Goal: Information Seeking & Learning: Learn about a topic

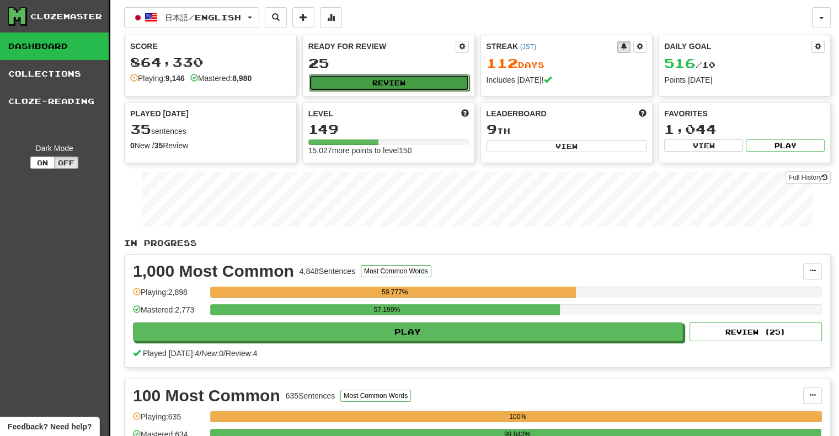
click at [413, 83] on button "Review" at bounding box center [389, 82] width 161 height 17
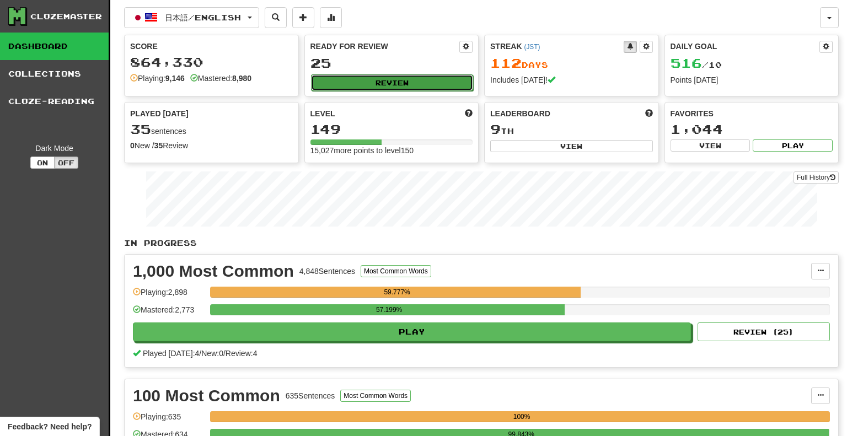
select select "**"
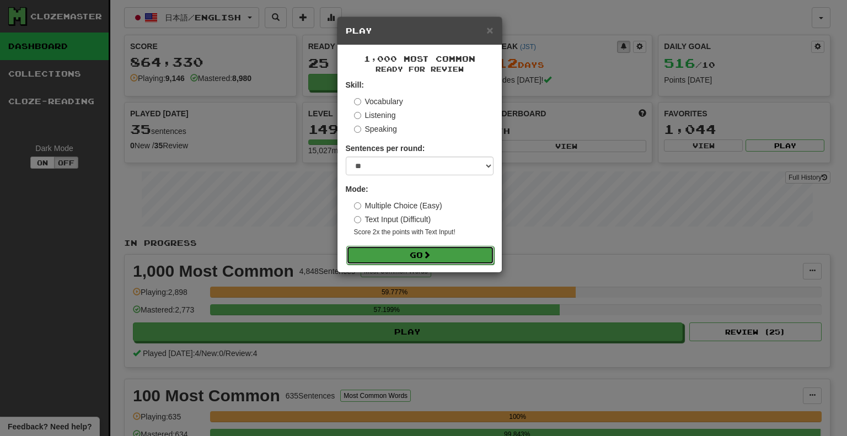
click at [455, 257] on button "Go" at bounding box center [420, 255] width 148 height 19
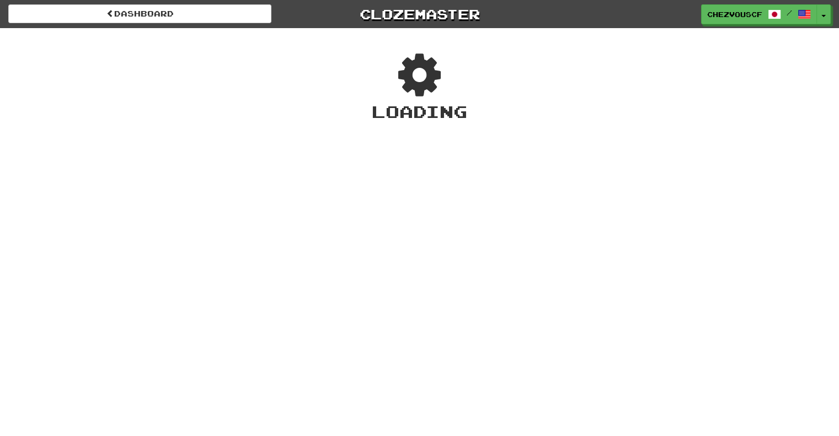
click at [455, 257] on div "Dashboard Clozemaster chezvouscf / Toggle Dropdown Dashboard Leaderboard Activi…" at bounding box center [419, 218] width 839 height 436
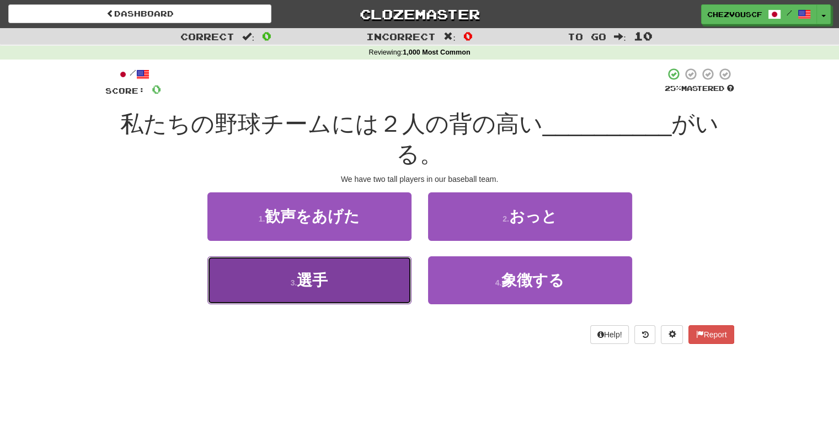
click at [404, 278] on button "3 . 選手" at bounding box center [309, 281] width 204 height 48
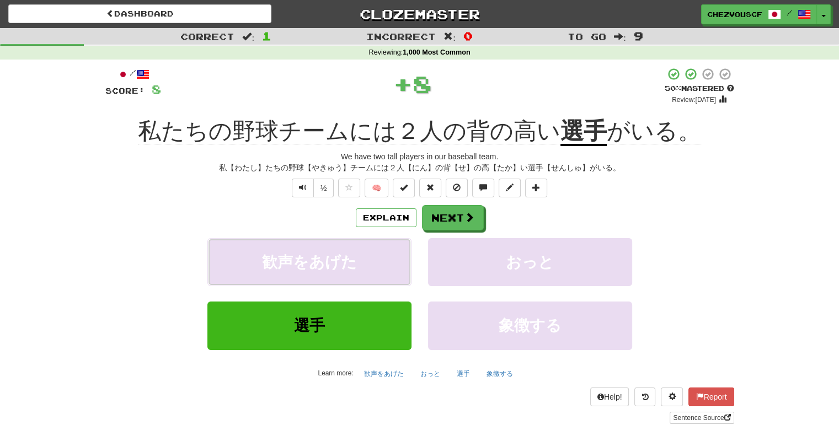
click at [404, 278] on button "歓声をあげた" at bounding box center [309, 262] width 204 height 48
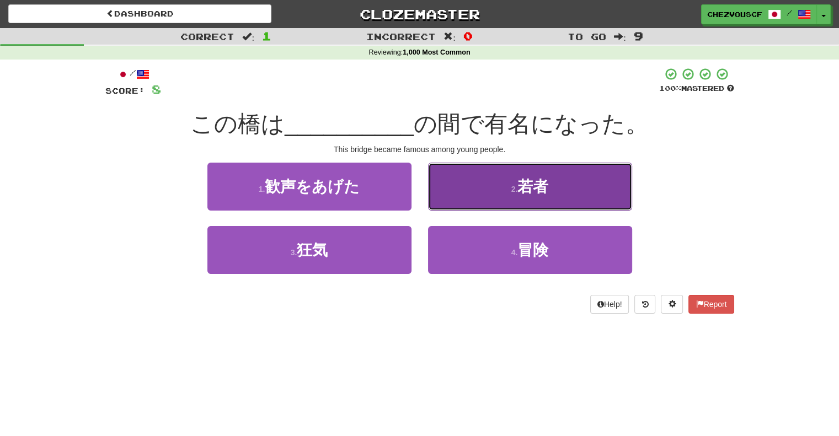
click at [469, 194] on button "2 . 若者" at bounding box center [530, 187] width 204 height 48
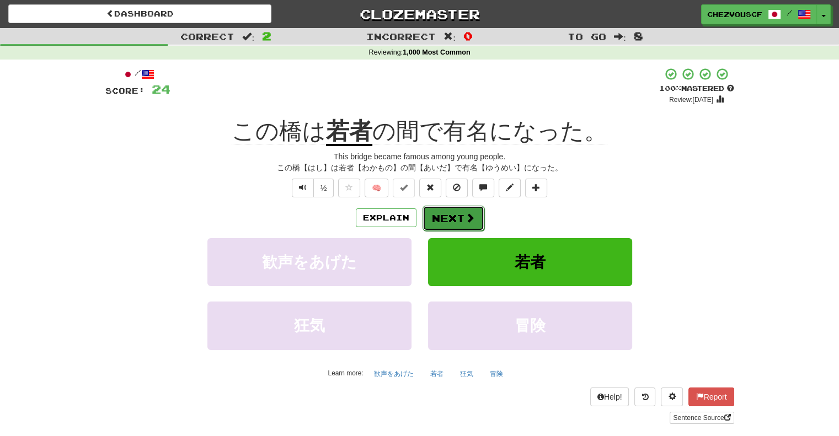
click at [448, 214] on button "Next" at bounding box center [454, 218] width 62 height 25
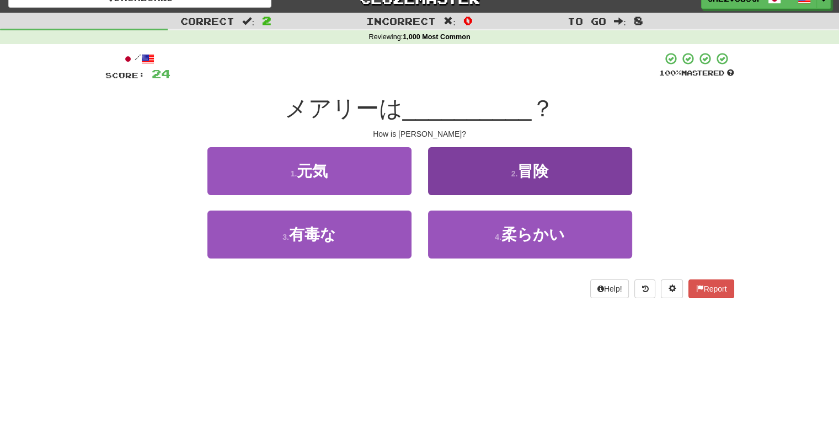
scroll to position [17, 0]
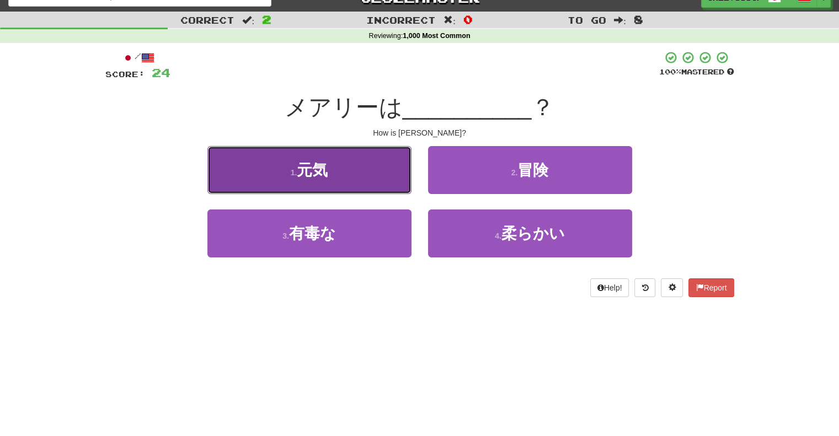
click at [384, 173] on button "1 . 元気" at bounding box center [309, 170] width 204 height 48
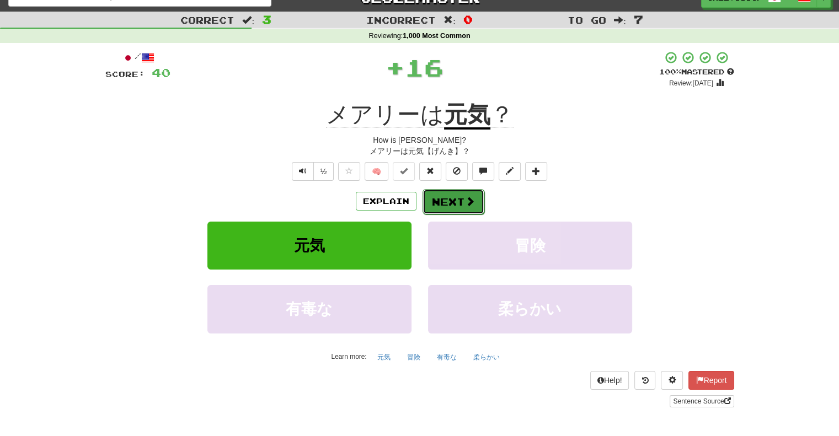
click at [449, 205] on button "Next" at bounding box center [454, 201] width 62 height 25
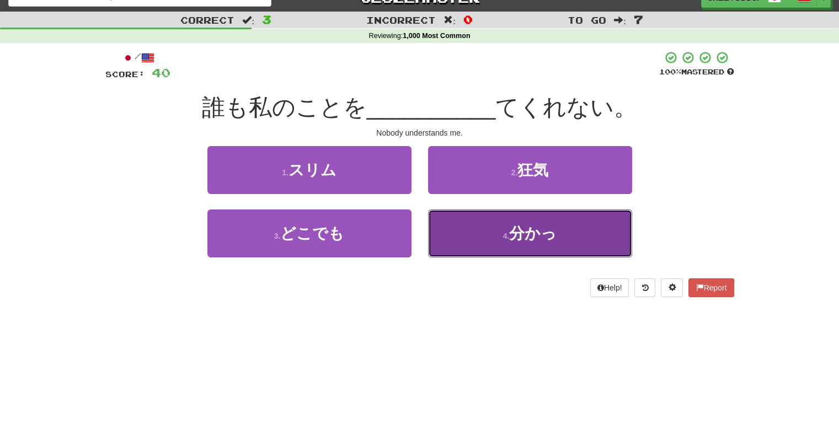
click at [481, 212] on button "4 . 分かっ" at bounding box center [530, 234] width 204 height 48
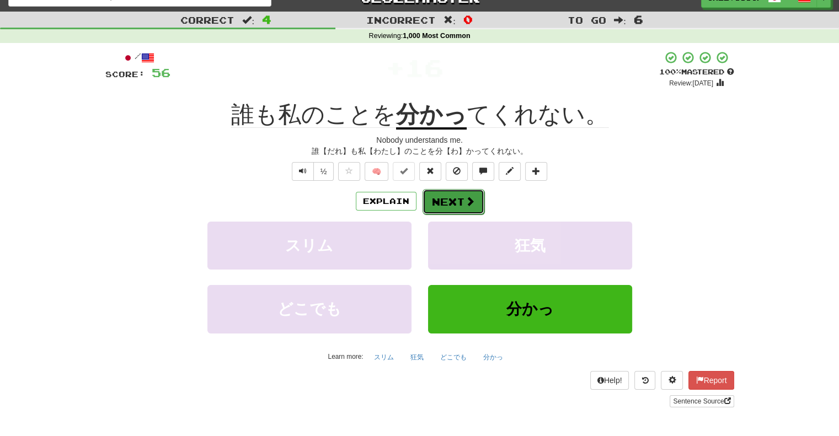
click at [468, 201] on span at bounding box center [470, 201] width 10 height 10
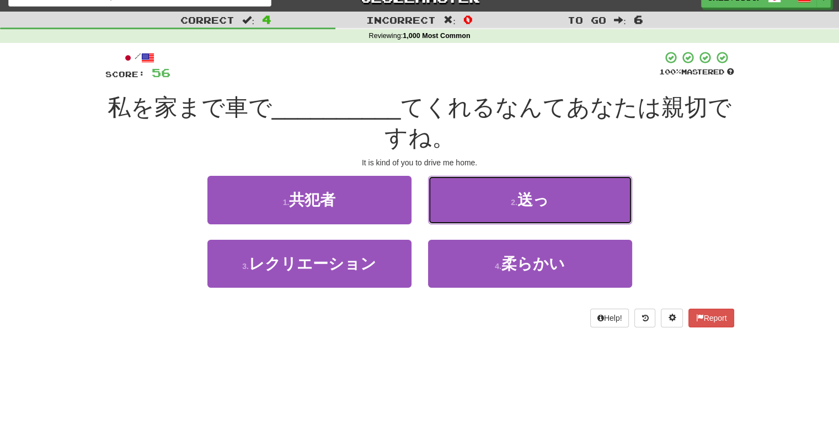
click at [468, 201] on button "2 . 送っ" at bounding box center [530, 200] width 204 height 48
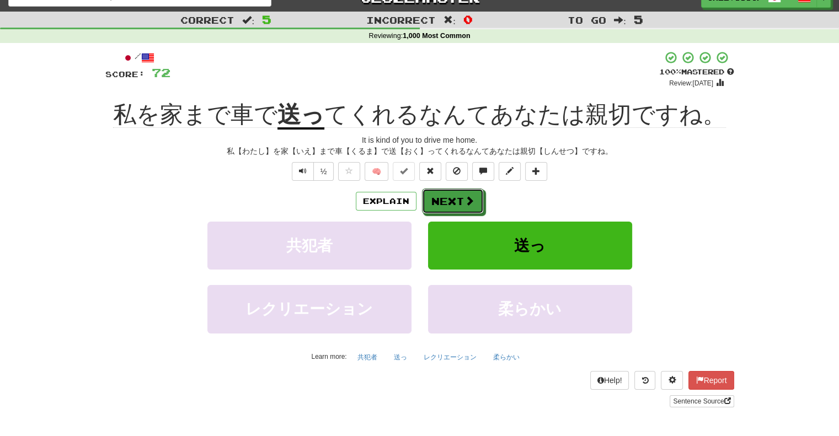
click at [468, 201] on span at bounding box center [470, 201] width 10 height 10
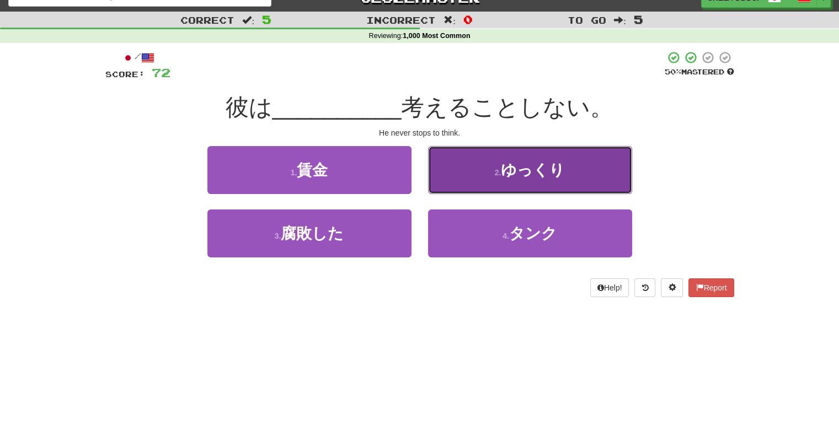
click at [456, 189] on button "2 . ゆっくり" at bounding box center [530, 170] width 204 height 48
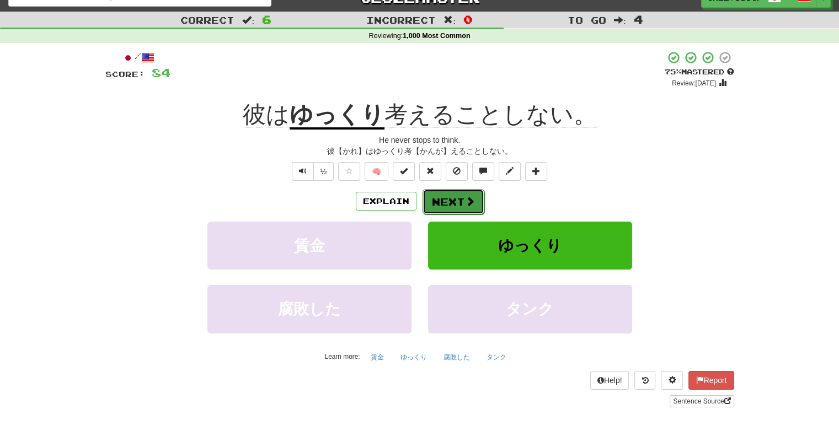
click at [462, 201] on button "Next" at bounding box center [454, 201] width 62 height 25
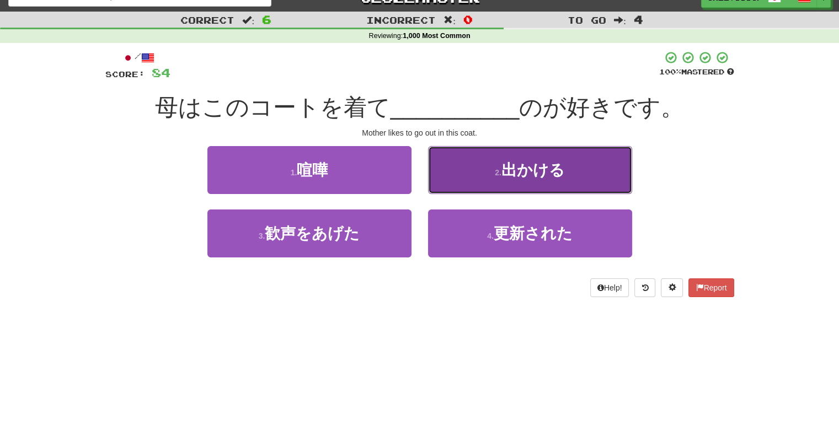
click at [474, 176] on button "2 . 出かける" at bounding box center [530, 170] width 204 height 48
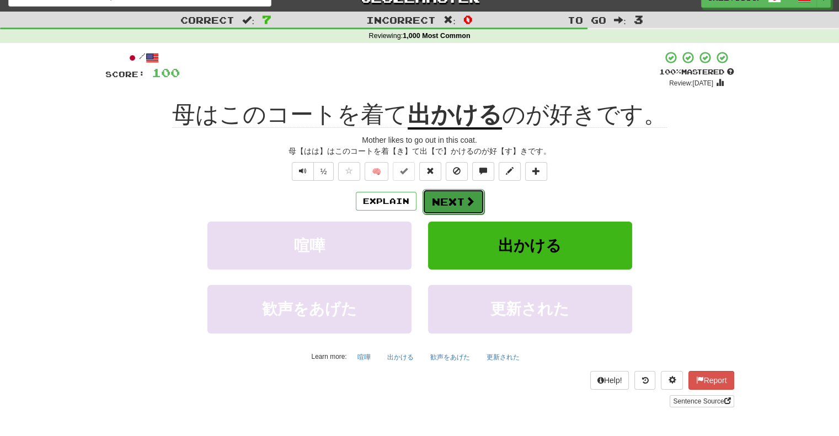
click at [425, 197] on button "Next" at bounding box center [454, 201] width 62 height 25
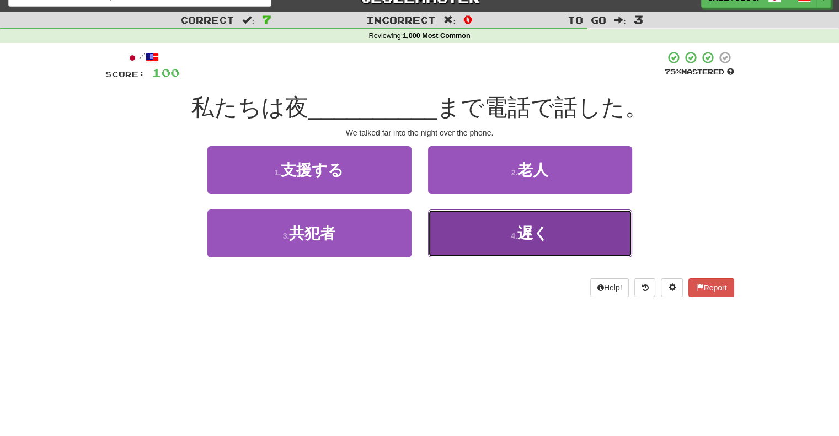
click at [556, 241] on button "4 . 遅く" at bounding box center [530, 234] width 204 height 48
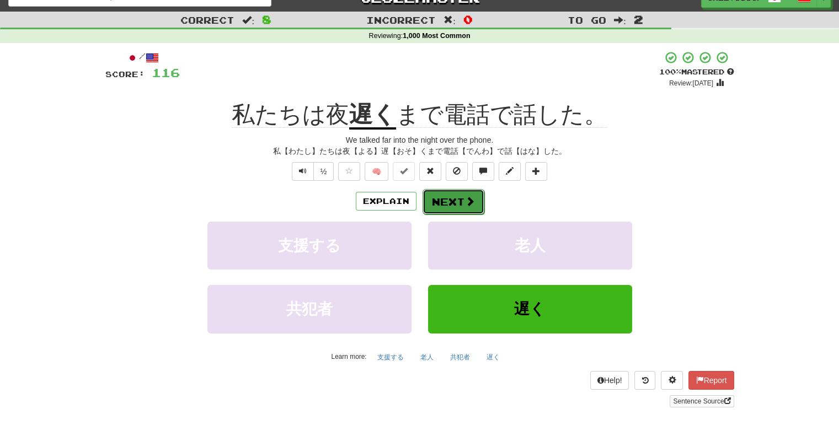
click at [451, 197] on button "Next" at bounding box center [454, 201] width 62 height 25
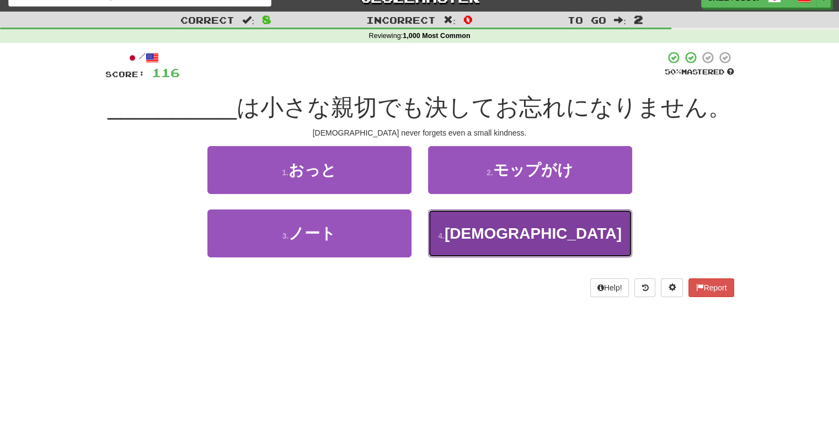
click at [470, 242] on button "4 . 神" at bounding box center [530, 234] width 204 height 48
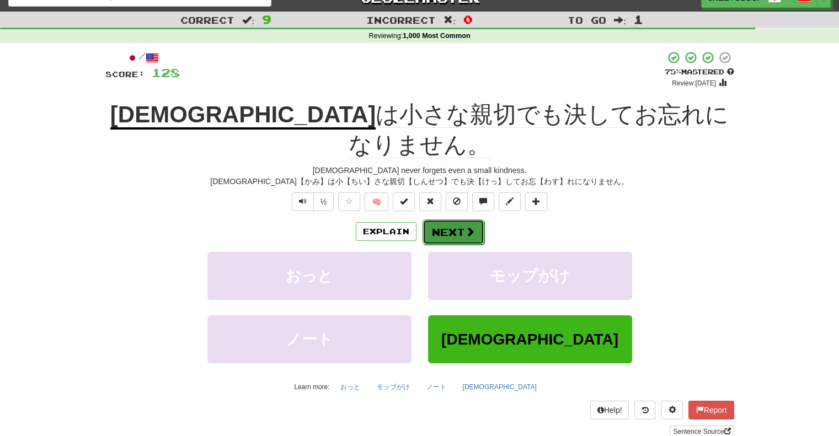
click at [467, 227] on span at bounding box center [470, 232] width 10 height 10
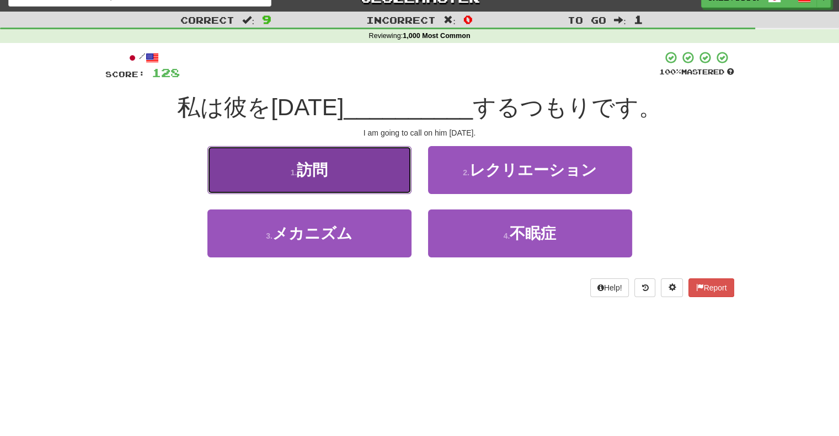
click at [402, 178] on button "1 . 訪問" at bounding box center [309, 170] width 204 height 48
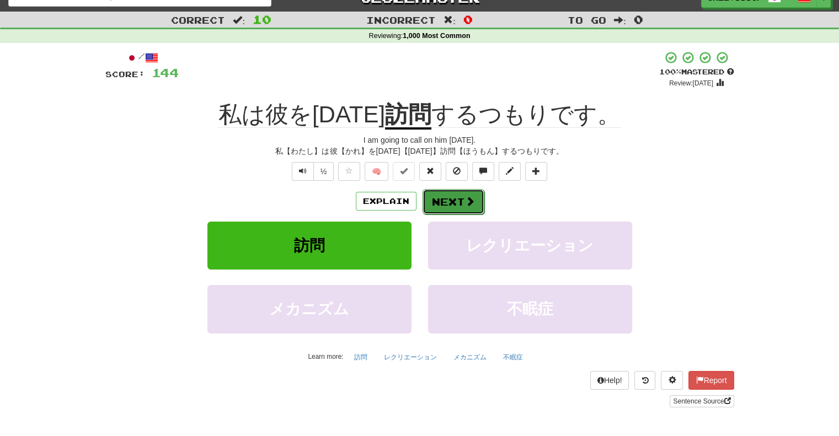
click at [449, 196] on button "Next" at bounding box center [454, 201] width 62 height 25
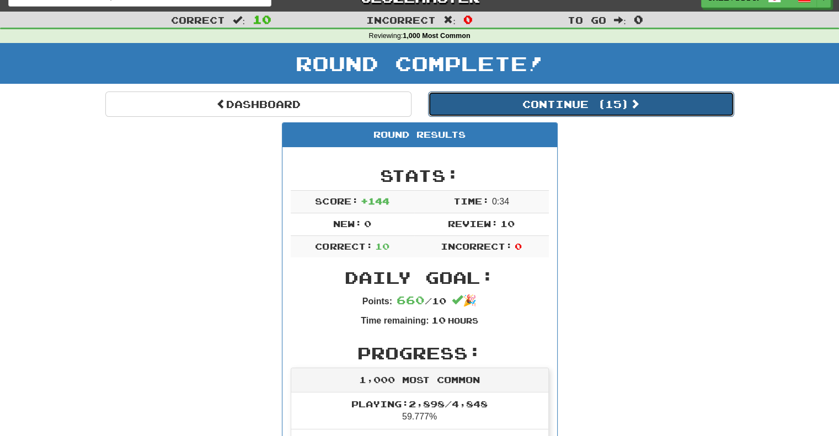
click at [591, 108] on button "Continue ( 15 )" at bounding box center [581, 104] width 306 height 25
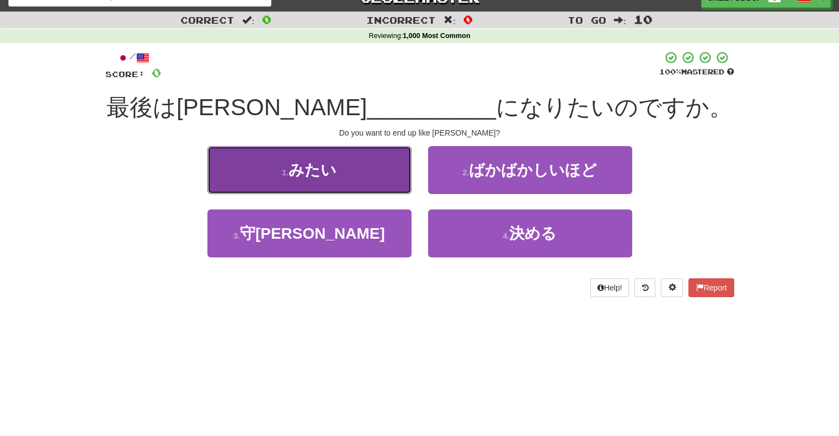
click at [380, 161] on button "1 . みたい" at bounding box center [309, 170] width 204 height 48
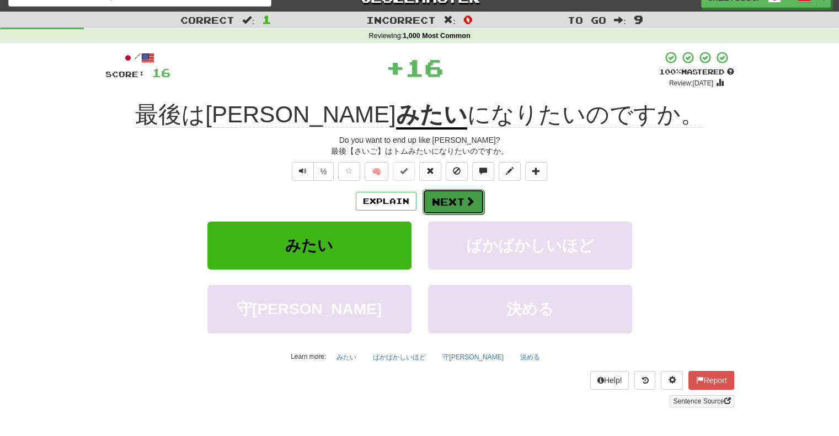
click at [424, 195] on button "Next" at bounding box center [454, 201] width 62 height 25
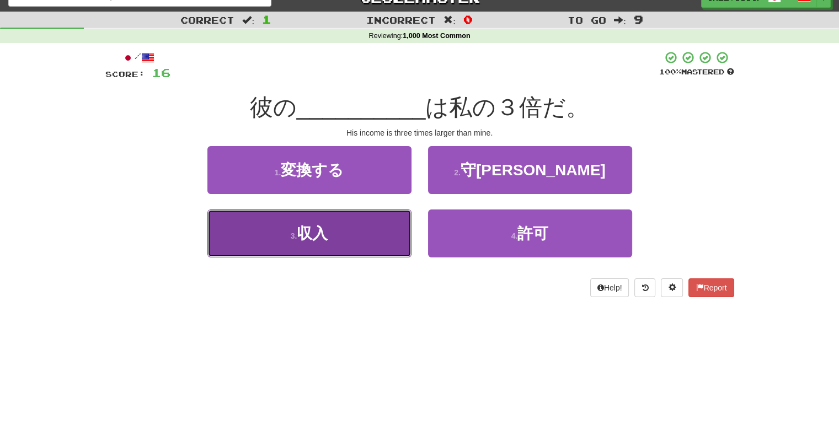
click at [386, 214] on button "3 . 収入" at bounding box center [309, 234] width 204 height 48
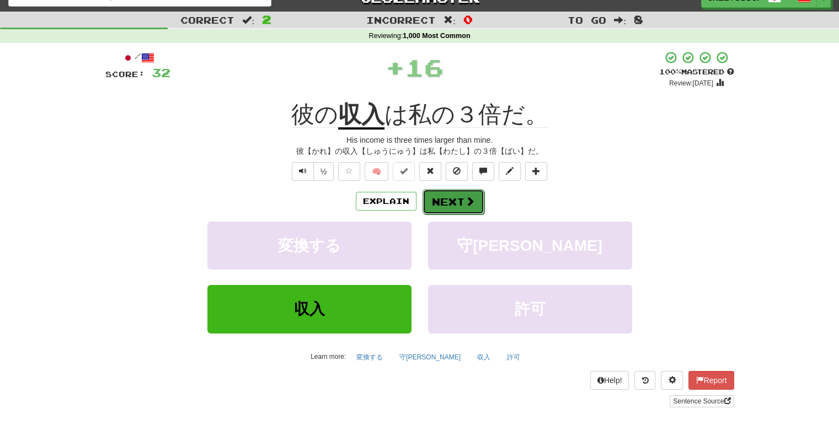
click at [448, 206] on button "Next" at bounding box center [454, 201] width 62 height 25
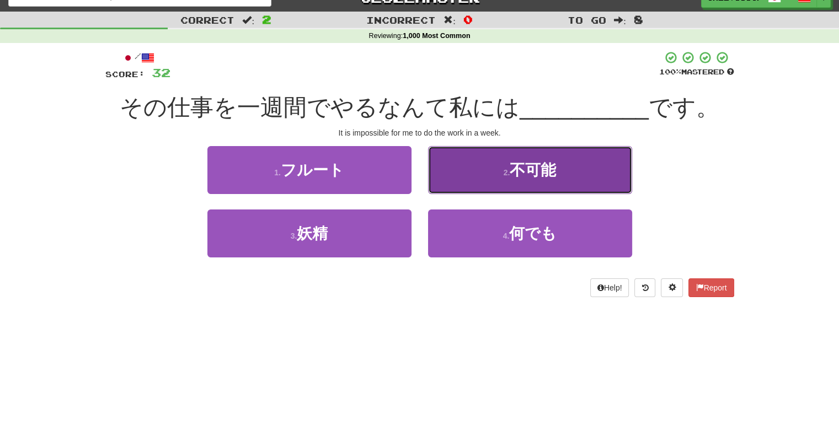
click at [452, 185] on button "2 . 不可能" at bounding box center [530, 170] width 204 height 48
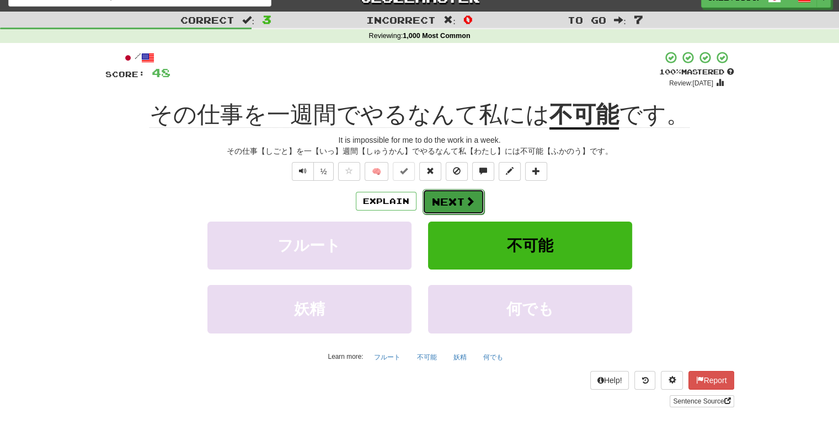
click at [447, 205] on button "Next" at bounding box center [454, 201] width 62 height 25
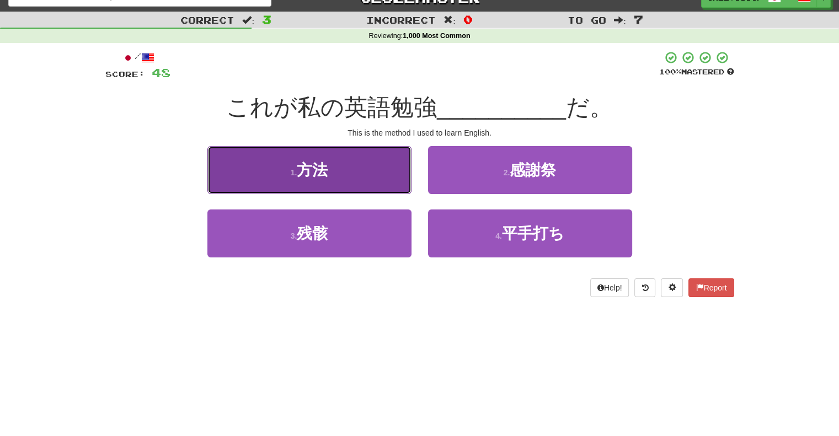
click at [389, 179] on button "1 . 方法" at bounding box center [309, 170] width 204 height 48
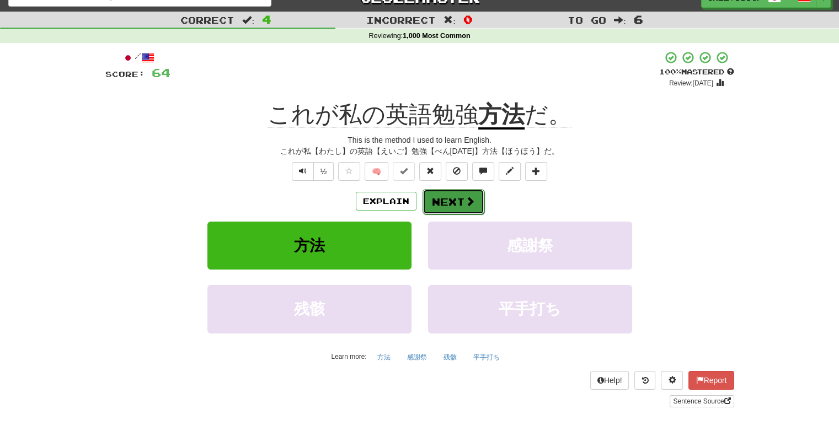
click at [470, 195] on button "Next" at bounding box center [454, 201] width 62 height 25
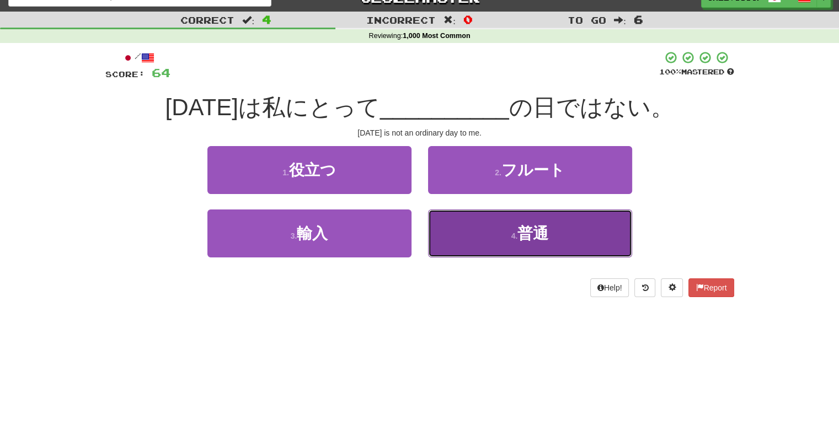
click at [468, 248] on button "4 . 普通" at bounding box center [530, 234] width 204 height 48
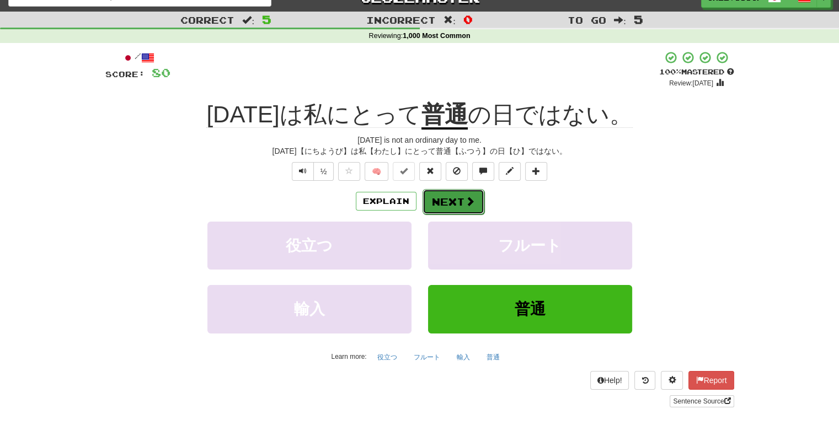
click at [470, 200] on span at bounding box center [470, 201] width 10 height 10
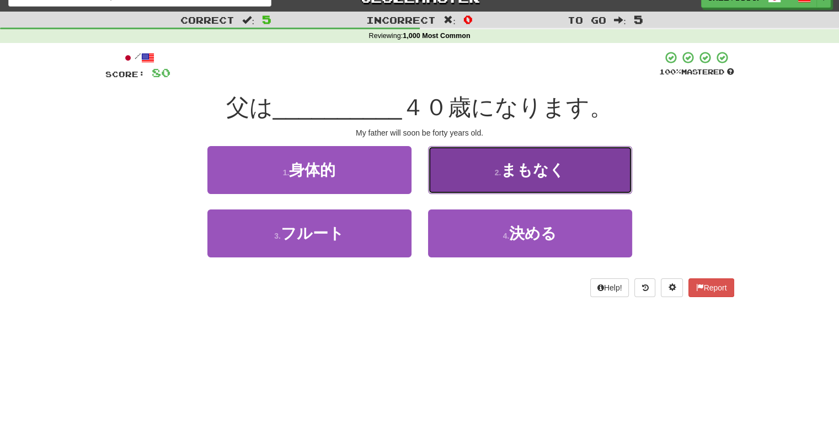
click at [466, 170] on button "2 . まもなく" at bounding box center [530, 170] width 204 height 48
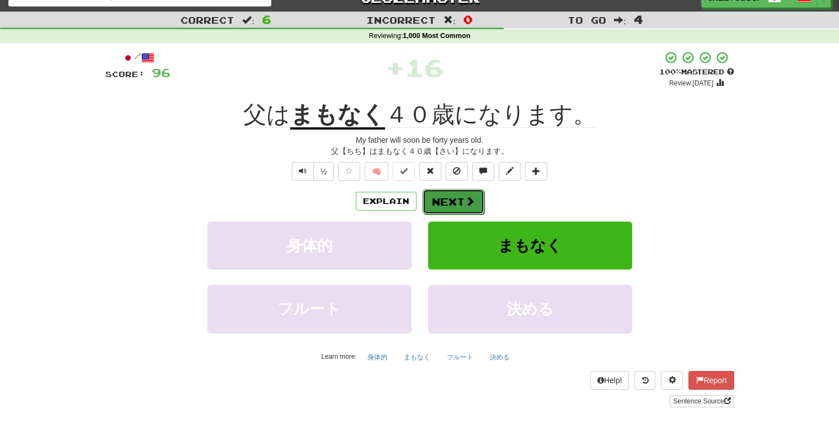
click at [470, 196] on span at bounding box center [470, 201] width 10 height 10
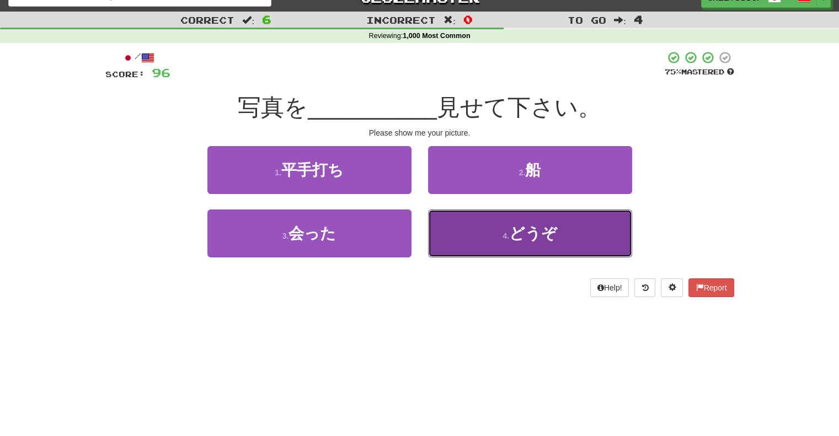
click at [439, 226] on button "4 . どうぞ" at bounding box center [530, 234] width 204 height 48
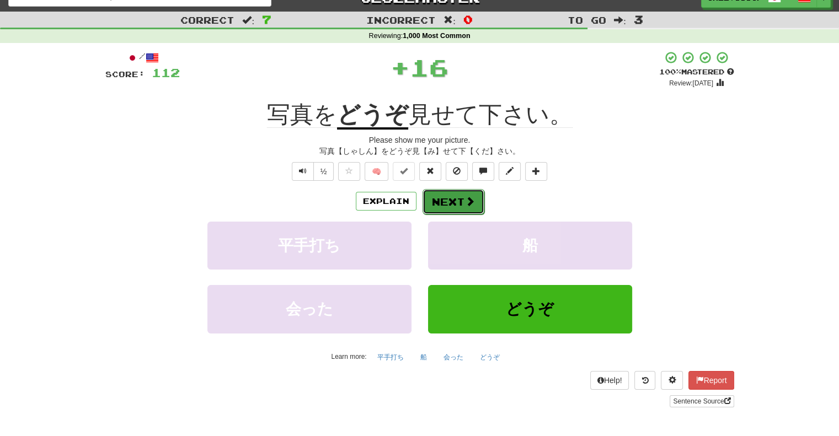
click at [457, 204] on button "Next" at bounding box center [454, 201] width 62 height 25
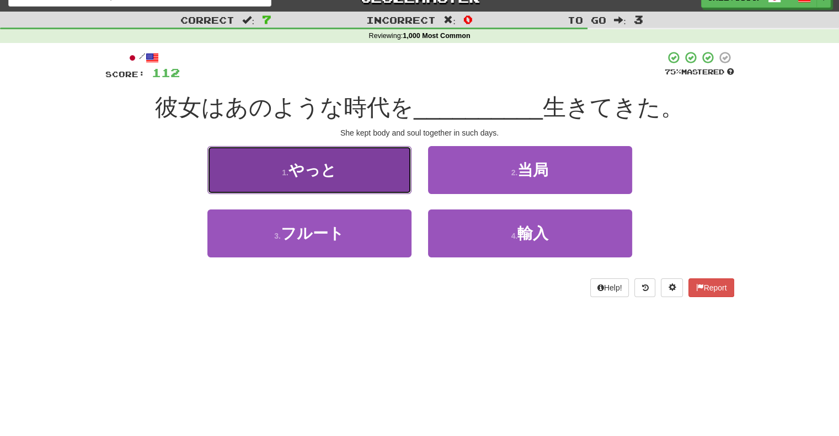
click at [385, 170] on button "1 . やっと" at bounding box center [309, 170] width 204 height 48
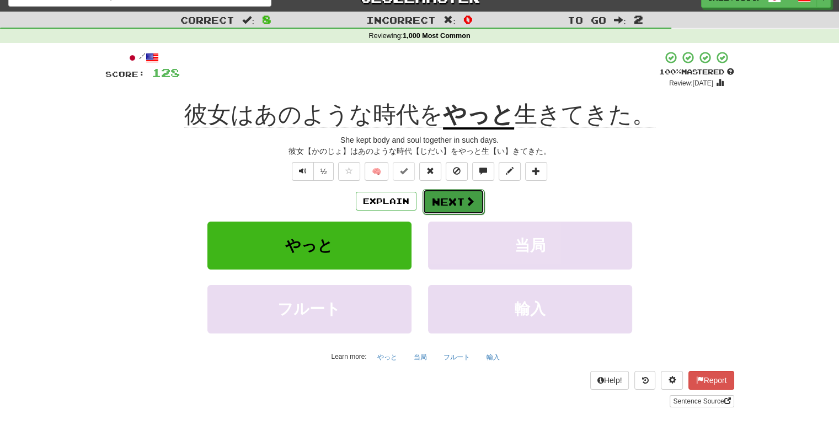
click at [477, 201] on button "Next" at bounding box center [454, 201] width 62 height 25
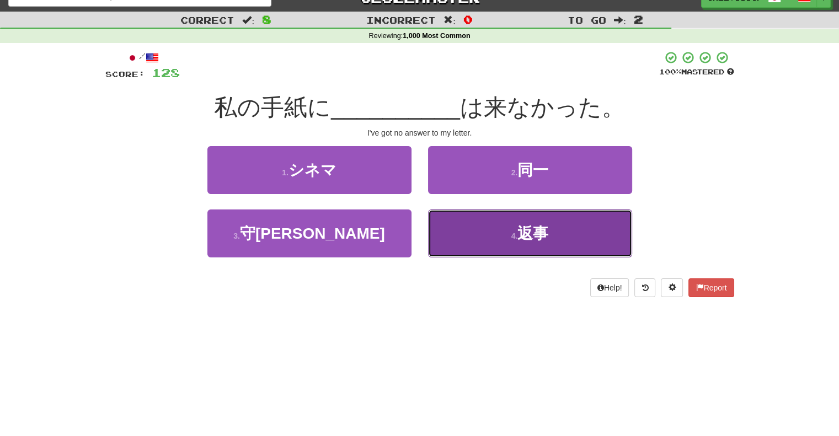
click at [504, 238] on button "4 . 返事" at bounding box center [530, 234] width 204 height 48
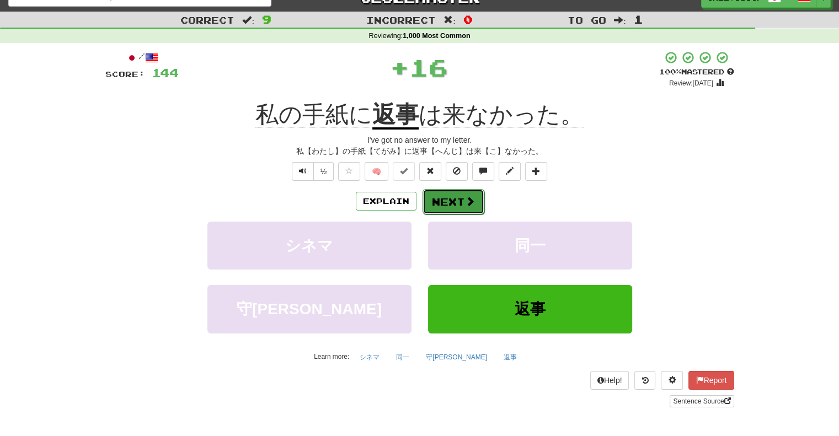
click at [461, 198] on button "Next" at bounding box center [454, 201] width 62 height 25
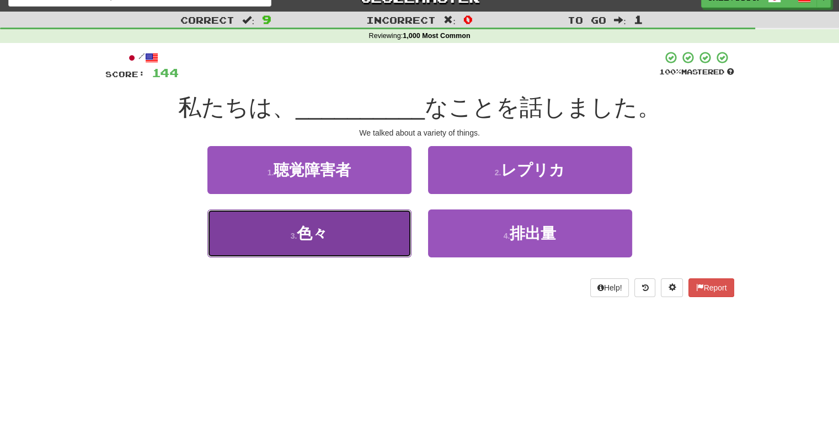
click at [364, 221] on button "3 . 色々" at bounding box center [309, 234] width 204 height 48
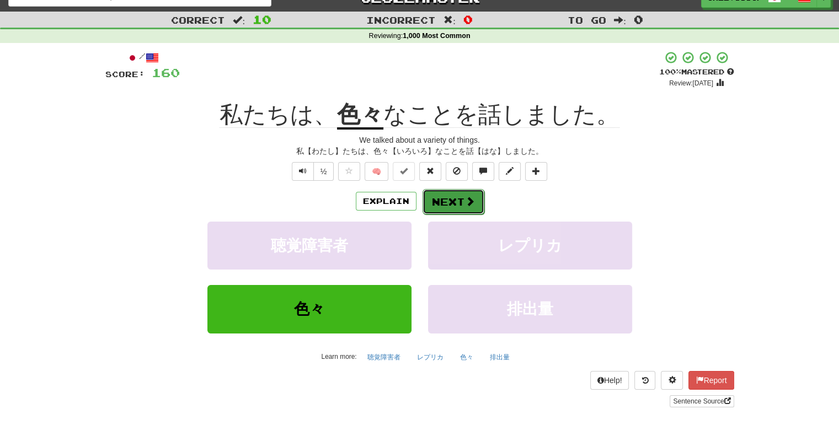
click at [459, 200] on button "Next" at bounding box center [454, 201] width 62 height 25
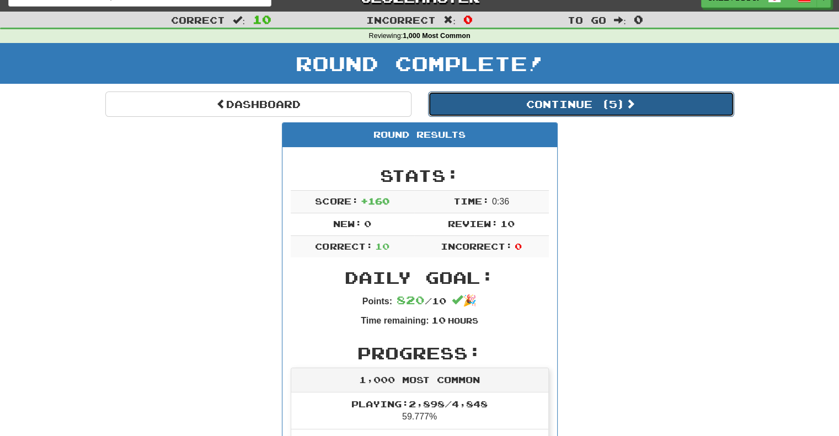
click at [635, 99] on span at bounding box center [631, 104] width 10 height 10
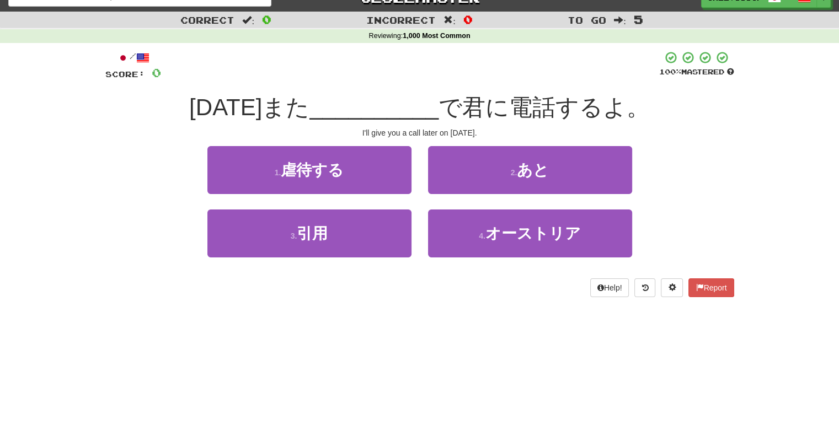
click at [649, 141] on div "/ Score: 0 100 % Mastered 今日また __________ で君に電話するよ。 I'll give you a call later …" at bounding box center [419, 174] width 629 height 247
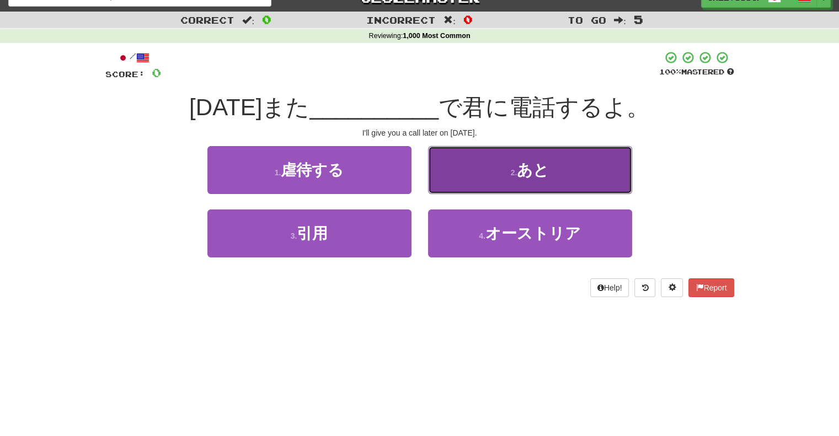
click at [588, 165] on button "2 . あと" at bounding box center [530, 170] width 204 height 48
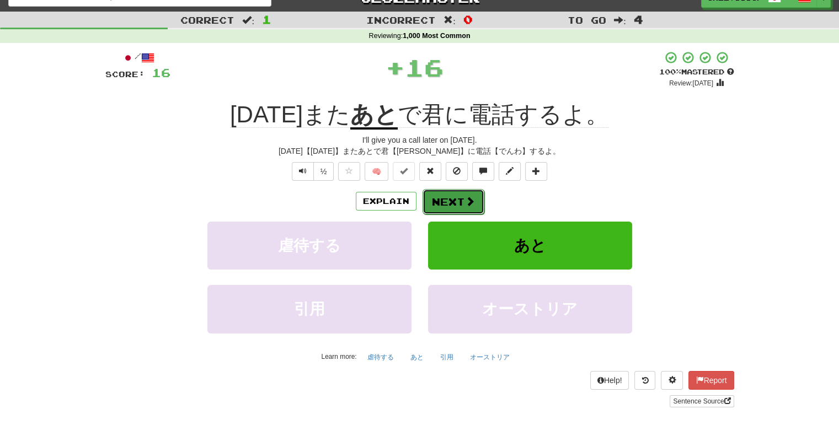
click at [467, 192] on button "Next" at bounding box center [454, 201] width 62 height 25
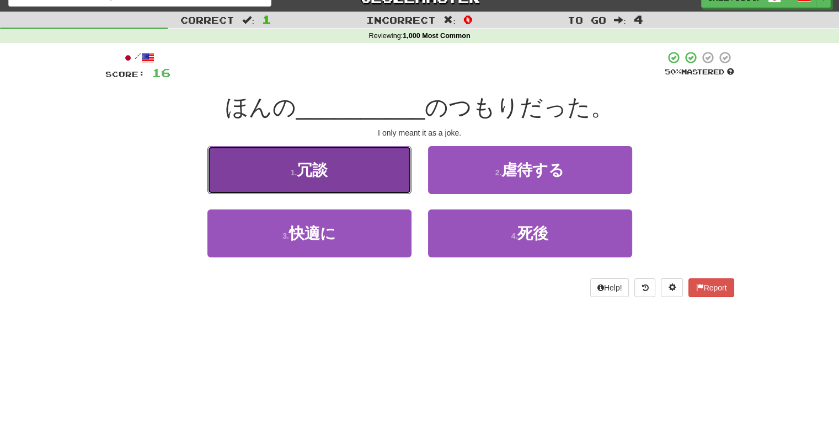
click at [388, 184] on button "1 . 冗談" at bounding box center [309, 170] width 204 height 48
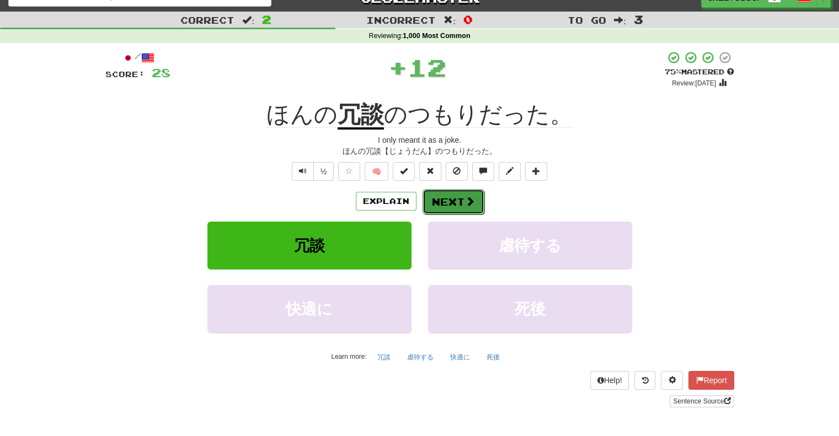
click at [452, 202] on button "Next" at bounding box center [454, 201] width 62 height 25
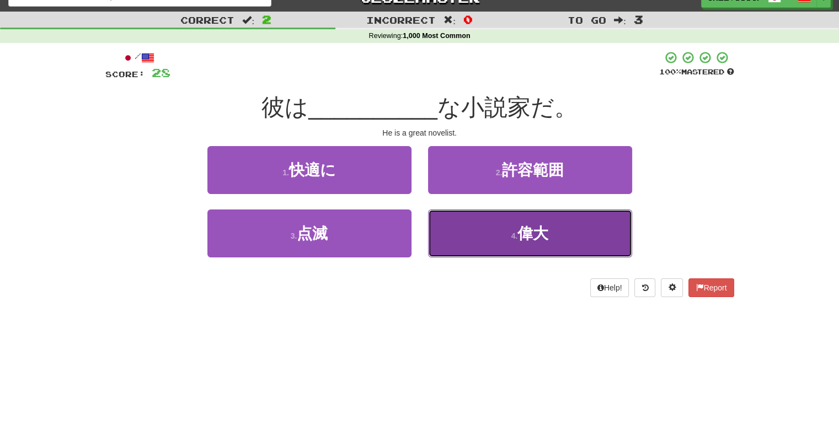
click at [461, 214] on button "4 . 偉大" at bounding box center [530, 234] width 204 height 48
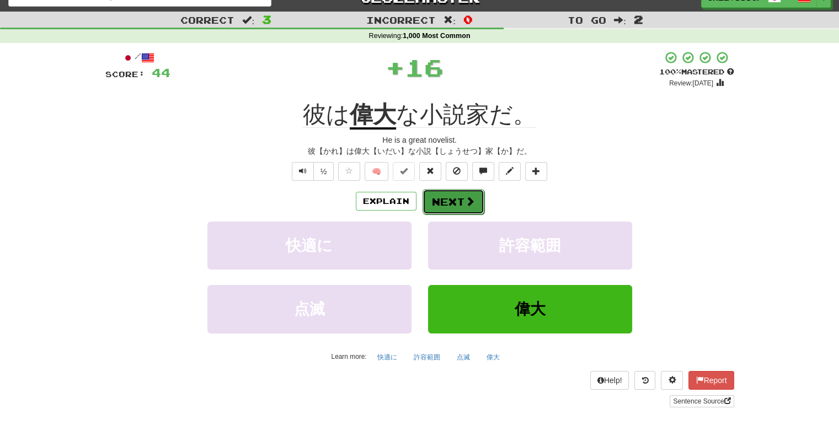
click at [461, 196] on button "Next" at bounding box center [454, 201] width 62 height 25
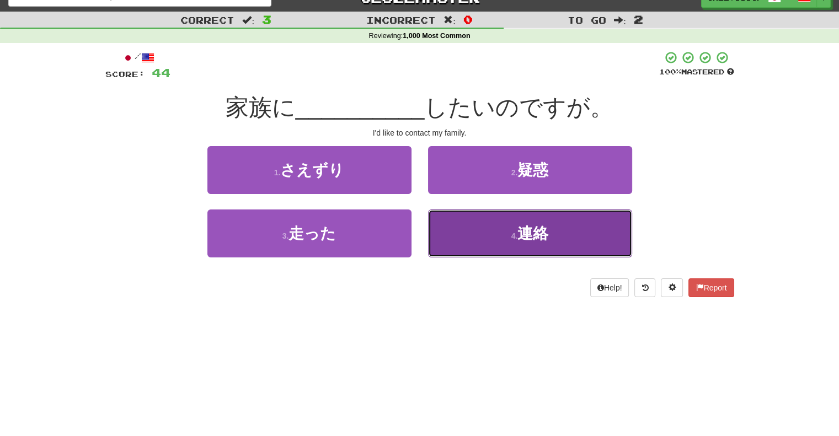
click at [467, 223] on button "4 . 連絡" at bounding box center [530, 234] width 204 height 48
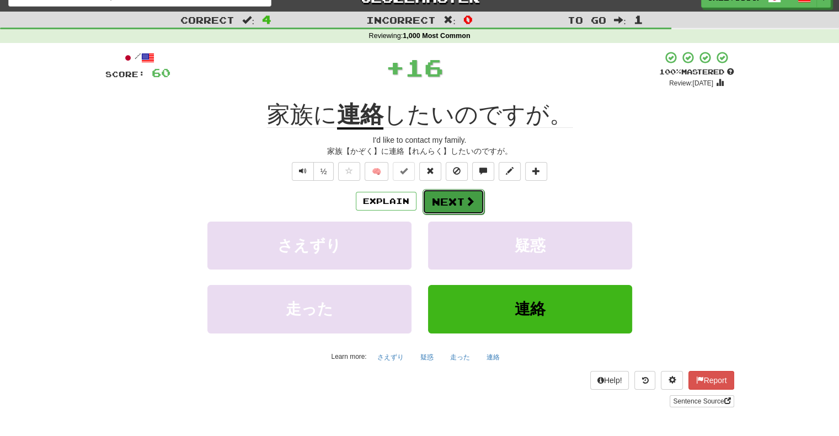
click at [465, 205] on span at bounding box center [470, 201] width 10 height 10
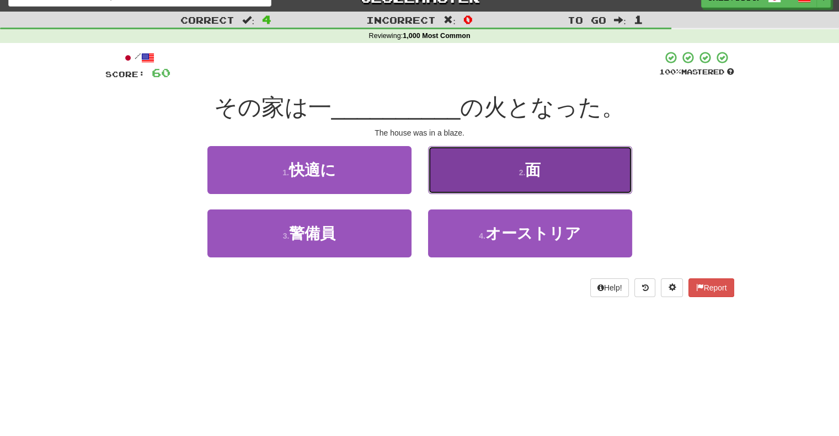
click at [459, 183] on button "2 . 面" at bounding box center [530, 170] width 204 height 48
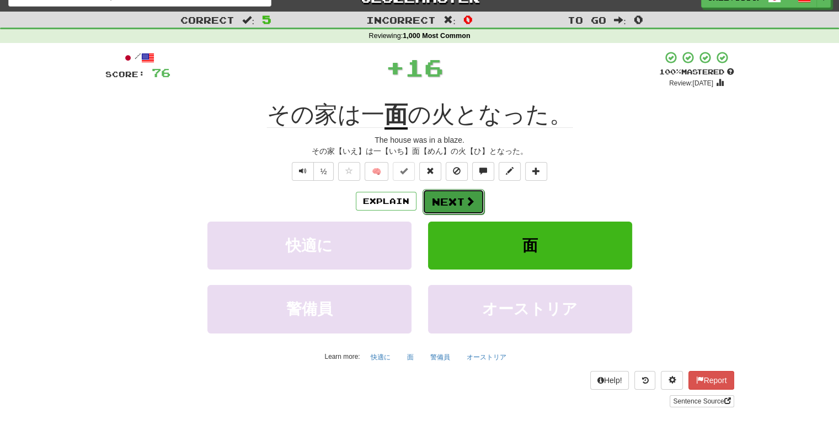
click at [468, 193] on button "Next" at bounding box center [454, 201] width 62 height 25
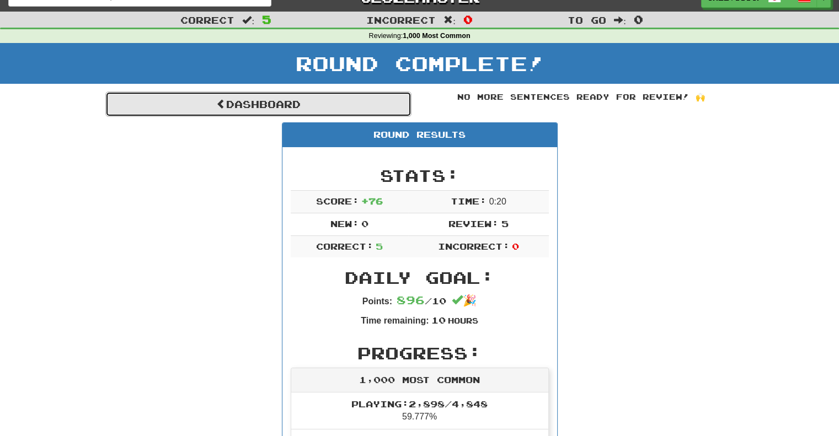
click at [344, 109] on link "Dashboard" at bounding box center [258, 104] width 306 height 25
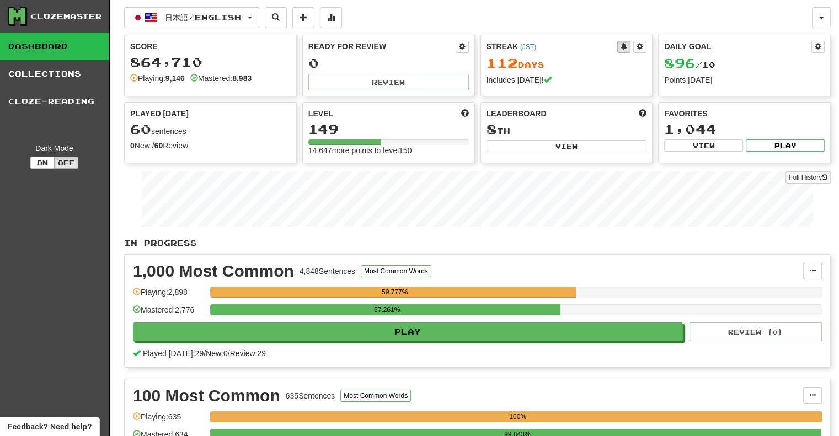
click at [316, 344] on div "1,000 Most Common 4,848 Sentences Most Common Words Manage Sentences Unpin from…" at bounding box center [478, 311] width 706 height 113
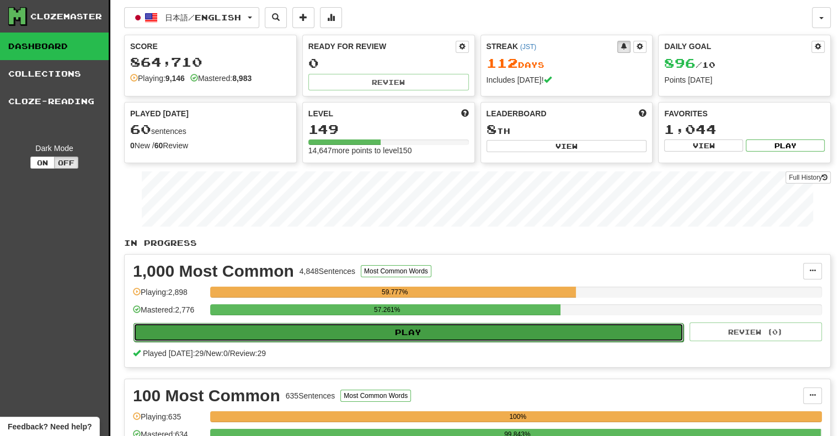
click at [310, 326] on button "Play" at bounding box center [409, 332] width 550 height 19
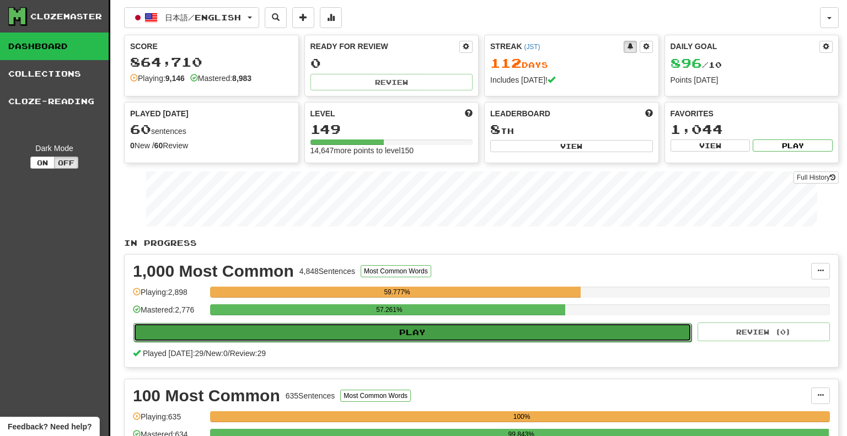
select select "**"
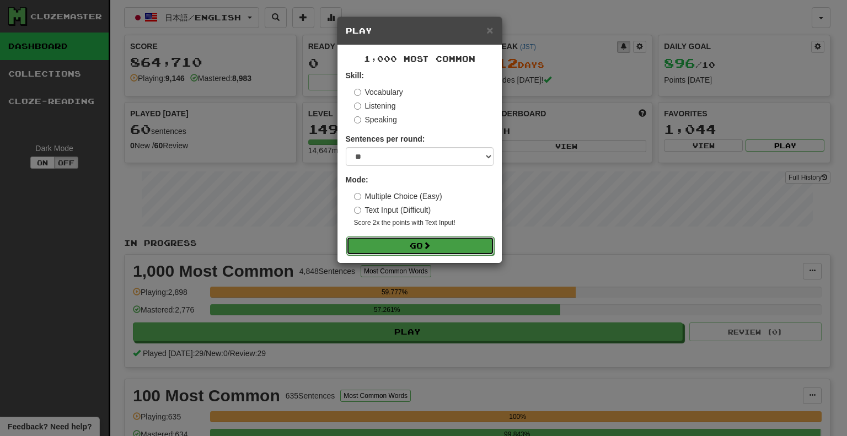
click at [407, 241] on button "Go" at bounding box center [420, 246] width 148 height 19
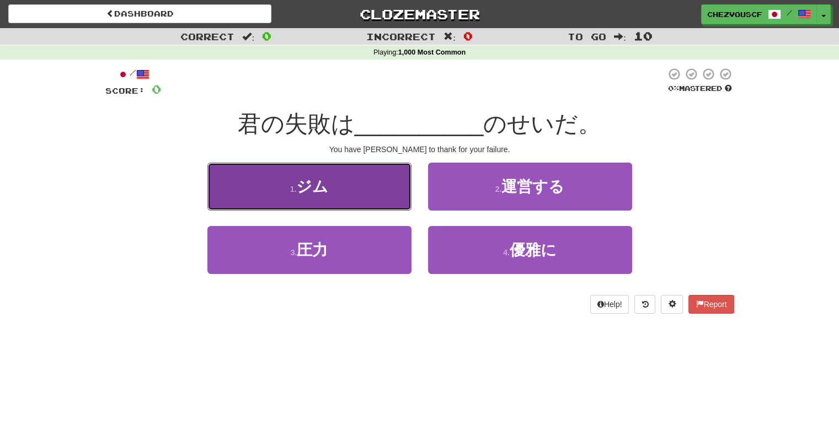
click at [354, 186] on button "1 . ジム" at bounding box center [309, 187] width 204 height 48
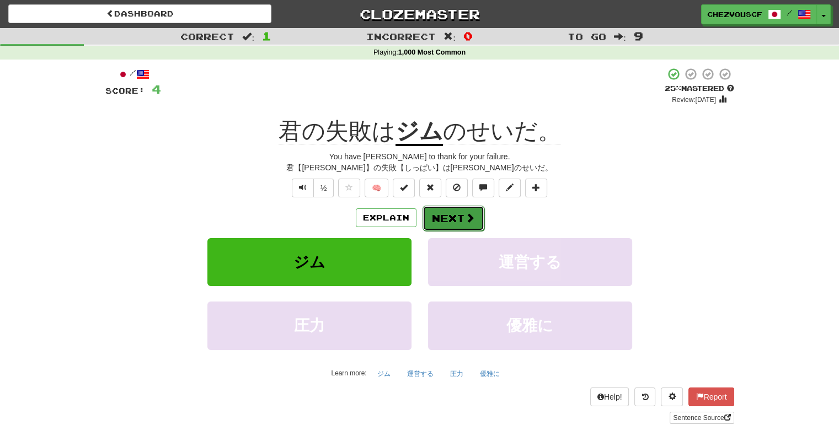
click at [428, 218] on button "Next" at bounding box center [454, 218] width 62 height 25
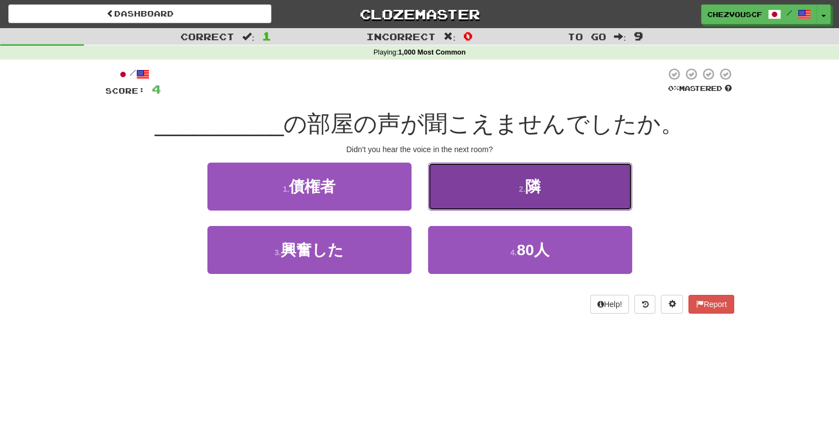
click at [445, 202] on button "2 . 隣" at bounding box center [530, 187] width 204 height 48
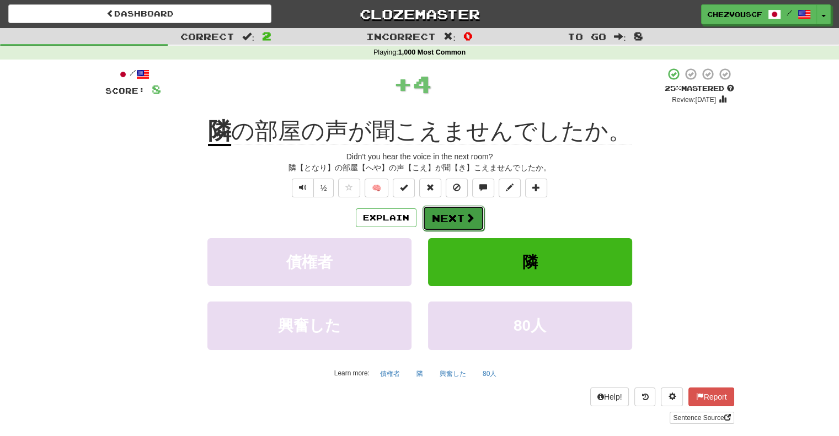
click at [447, 213] on button "Next" at bounding box center [454, 218] width 62 height 25
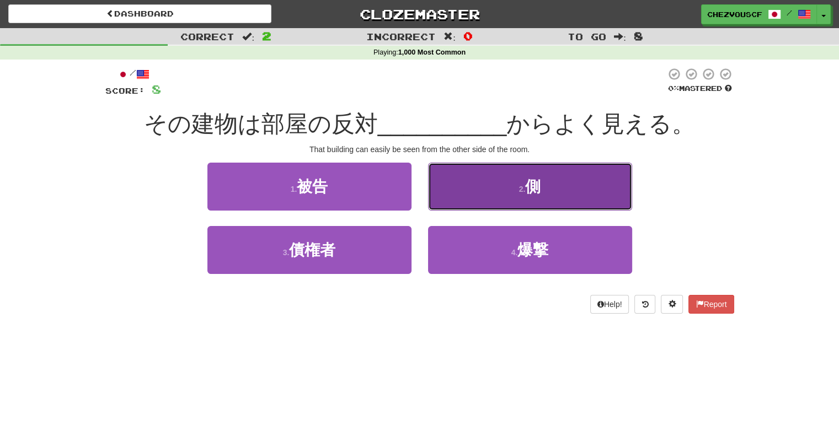
click at [457, 201] on button "2 . 側" at bounding box center [530, 187] width 204 height 48
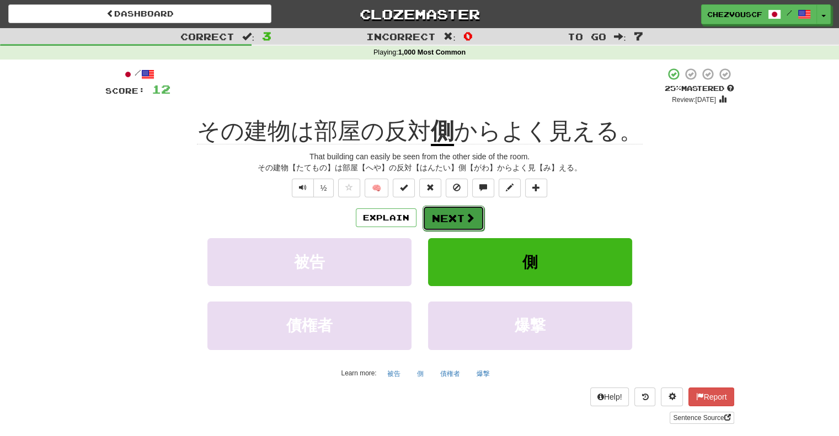
click at [467, 214] on span at bounding box center [470, 218] width 10 height 10
